Goal: Check status: Check status

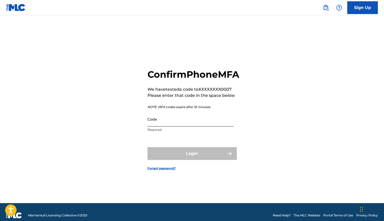
click at [158, 126] on input "Code" at bounding box center [191, 119] width 86 height 15
type input "6413354"
click at [173, 132] on div "Code 6413354 String must contain at most 6 character(s)" at bounding box center [191, 123] width 86 height 23
drag, startPoint x: 172, startPoint y: 132, endPoint x: 139, endPoint y: 129, distance: 32.5
click at [139, 129] on div "Confirm Phone MFA We have texted a code to XXXXXXXX0007 Please enter that code …" at bounding box center [192, 115] width 357 height 175
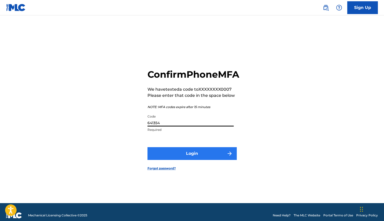
type input "641354"
click at [163, 157] on button "Login" at bounding box center [192, 153] width 89 height 13
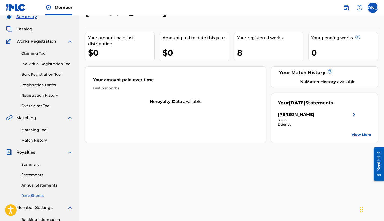
scroll to position [6, 0]
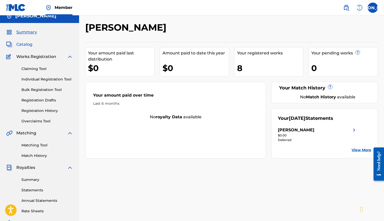
click at [26, 44] on span "Catalog" at bounding box center [24, 44] width 16 height 6
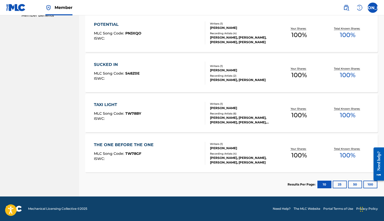
scroll to position [268, 0]
click at [358, 185] on button "50" at bounding box center [355, 184] width 14 height 8
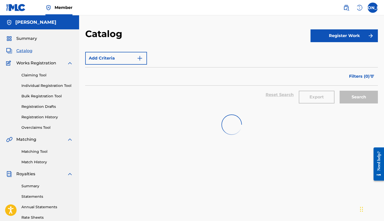
scroll to position [0, 0]
click at [28, 38] on span "Summary" at bounding box center [26, 38] width 21 height 6
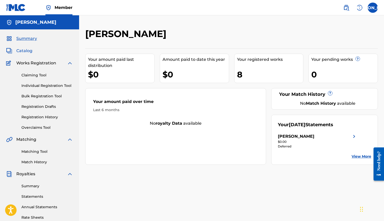
click at [28, 50] on span "Catalog" at bounding box center [24, 51] width 16 height 6
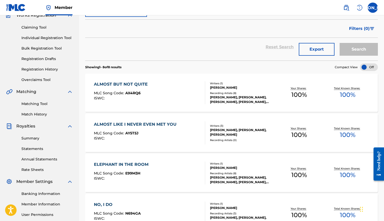
scroll to position [48, 0]
click at [361, 26] on span "Filters ( 0 )" at bounding box center [359, 28] width 21 height 6
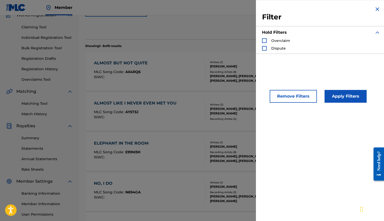
click at [235, 88] on div "ALMOST BUT NOT QUITE MLC Song Code : AX4RQ6 ISWC : Writers ( 1 ) [PERSON_NAME] …" at bounding box center [231, 71] width 293 height 38
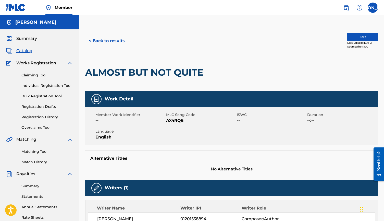
click at [28, 50] on span "Catalog" at bounding box center [24, 51] width 16 height 6
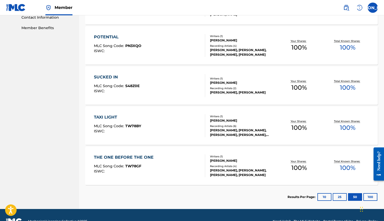
scroll to position [259, 0]
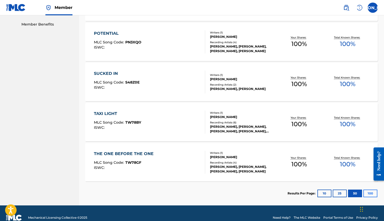
click at [370, 193] on button "100" at bounding box center [370, 193] width 14 height 8
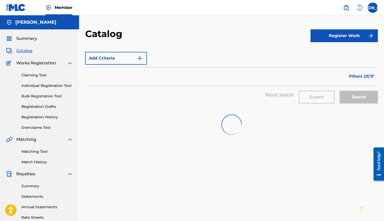
scroll to position [0, 0]
click at [26, 36] on span "Summary" at bounding box center [26, 38] width 21 height 6
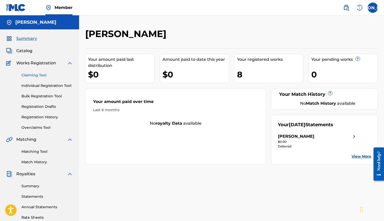
click at [38, 75] on link "Claiming Tool" at bounding box center [47, 74] width 52 height 5
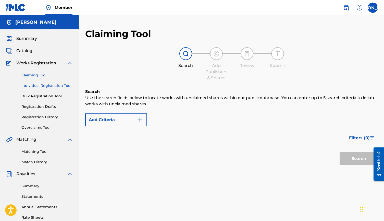
click at [36, 88] on link "Individual Registration Tool" at bounding box center [47, 85] width 52 height 5
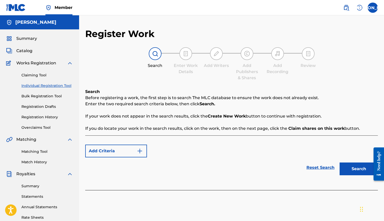
click at [38, 99] on div "Claiming Tool Individual Registration Tool Bulk Registration Tool Registration …" at bounding box center [39, 98] width 67 height 64
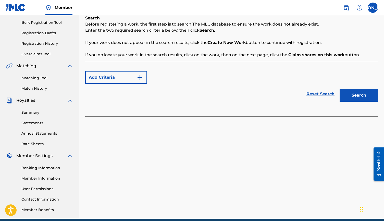
scroll to position [74, 0]
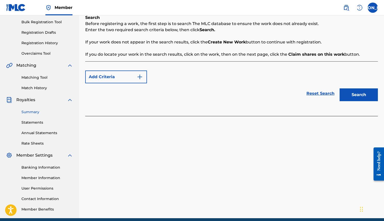
click at [33, 112] on link "Summary" at bounding box center [47, 111] width 52 height 5
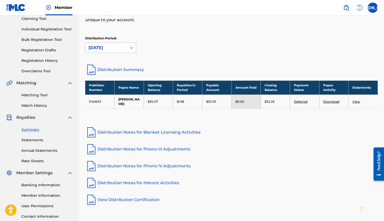
scroll to position [55, 0]
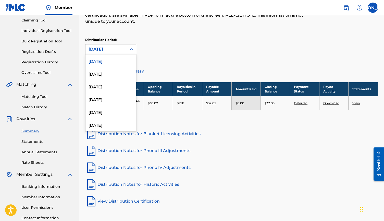
click at [111, 51] on div "[DATE]" at bounding box center [106, 49] width 35 height 6
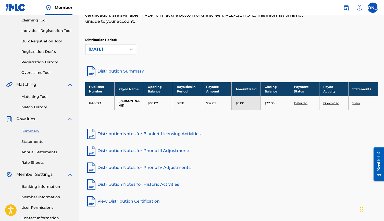
click at [159, 61] on div "Royalties Select your desired distribution period from the drop-down menu to se…" at bounding box center [231, 19] width 293 height 92
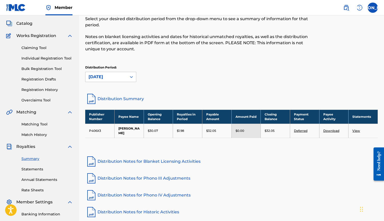
scroll to position [27, 0]
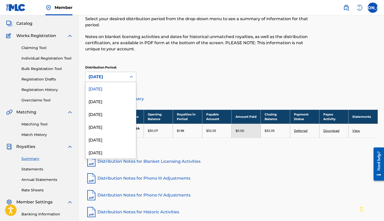
click at [131, 72] on div at bounding box center [131, 77] width 9 height 10
click at [110, 105] on div "[DATE]" at bounding box center [111, 101] width 51 height 13
click at [130, 78] on icon at bounding box center [131, 76] width 5 height 5
click at [115, 109] on div "[DATE]" at bounding box center [111, 113] width 51 height 13
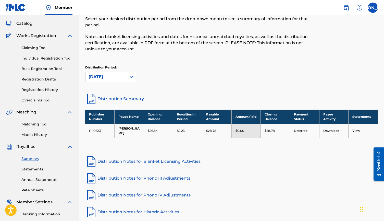
click at [127, 75] on div at bounding box center [131, 76] width 9 height 9
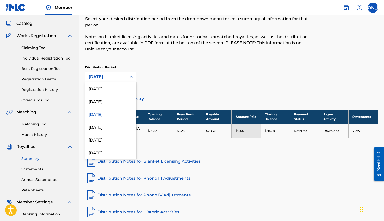
scroll to position [9, 0]
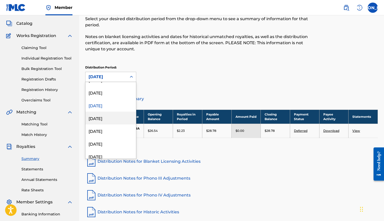
click at [110, 119] on div "[DATE]" at bounding box center [111, 118] width 51 height 13
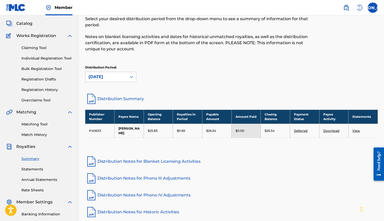
scroll to position [28, 0]
click at [122, 73] on div "[DATE]" at bounding box center [106, 77] width 41 height 10
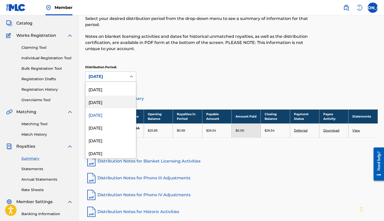
scroll to position [17, 0]
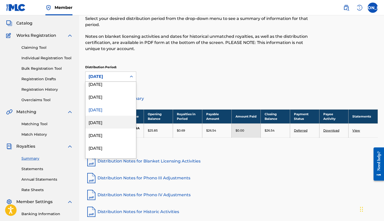
click at [109, 123] on div "[DATE]" at bounding box center [111, 122] width 51 height 13
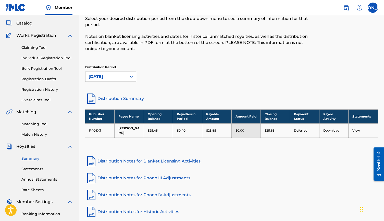
click at [132, 77] on icon at bounding box center [131, 76] width 5 height 5
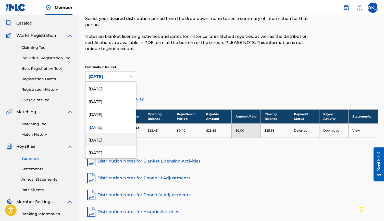
scroll to position [21, 0]
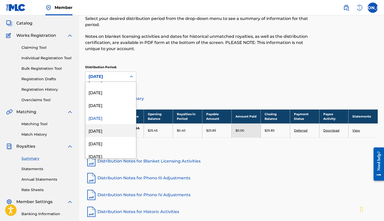
click at [112, 130] on div "[DATE]" at bounding box center [111, 130] width 51 height 13
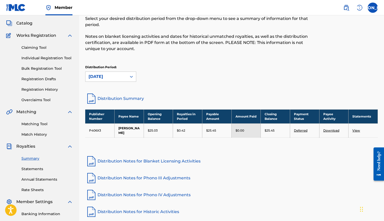
click at [118, 79] on div "[DATE]" at bounding box center [106, 77] width 35 height 6
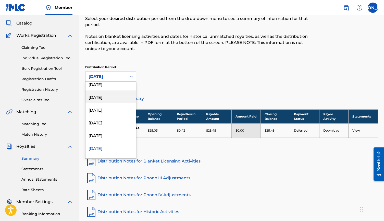
scroll to position [0, 0]
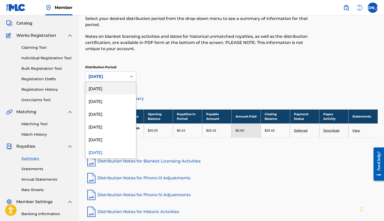
click at [116, 87] on div "[DATE]" at bounding box center [111, 88] width 51 height 13
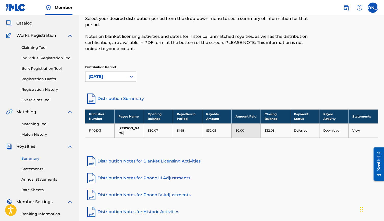
click at [204, 64] on div "Royalties Select your desired distribution period from the drop-down menu to se…" at bounding box center [231, 47] width 293 height 92
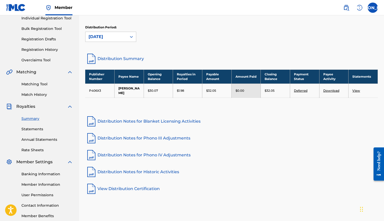
scroll to position [69, 0]
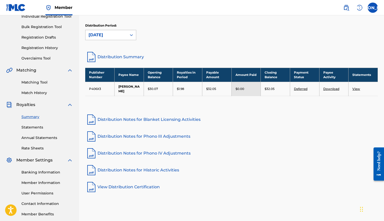
click at [127, 36] on div at bounding box center [131, 34] width 9 height 9
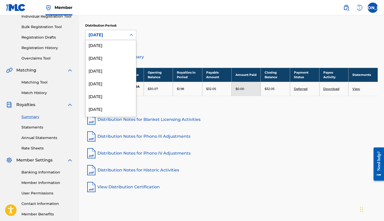
scroll to position [80, 0]
click at [115, 78] on div "[DATE]" at bounding box center [111, 81] width 51 height 13
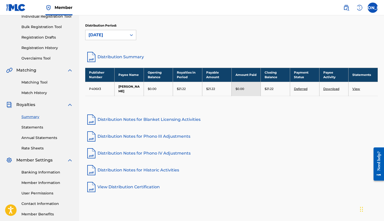
click at [355, 87] on link "View" at bounding box center [356, 89] width 8 height 4
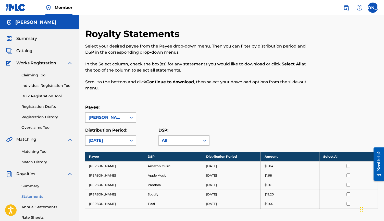
click at [47, 44] on div "Summary Catalog Works Registration Claiming Tool Individual Registration Tool B…" at bounding box center [39, 160] width 79 height 263
click at [31, 39] on span "Summary" at bounding box center [26, 38] width 21 height 6
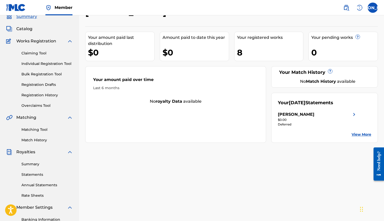
scroll to position [22, 0]
